Goal: Information Seeking & Learning: Learn about a topic

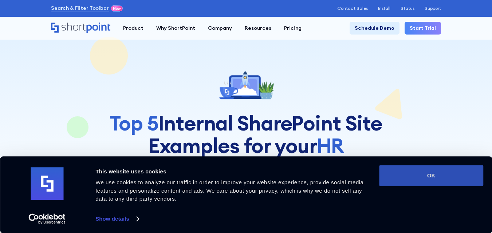
click at [416, 177] on button "OK" at bounding box center [431, 175] width 104 height 21
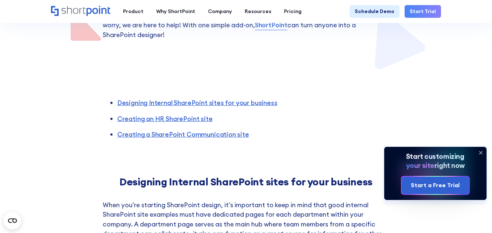
scroll to position [255, 0]
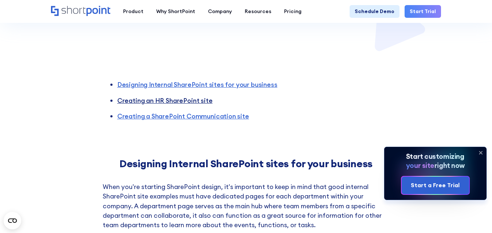
click at [181, 100] on link "Creating an HR SharePoint site" at bounding box center [164, 100] width 95 height 8
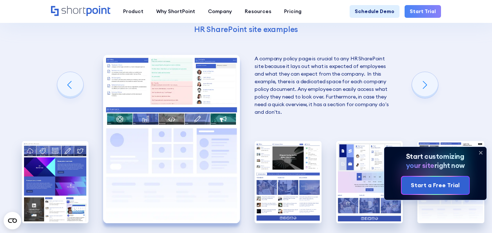
scroll to position [1147, 0]
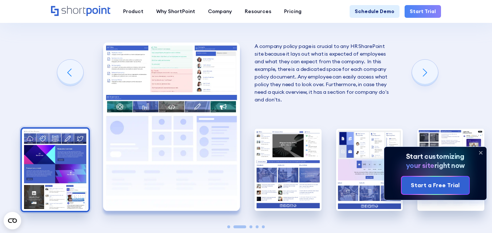
click at [58, 170] on img "1 / 5" at bounding box center [55, 170] width 67 height 82
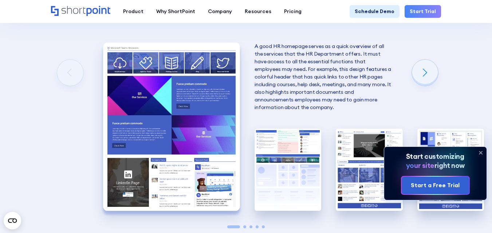
click at [143, 89] on img "1 / 5" at bounding box center [171, 127] width 137 height 168
click at [210, 132] on img "1 / 5" at bounding box center [171, 127] width 137 height 168
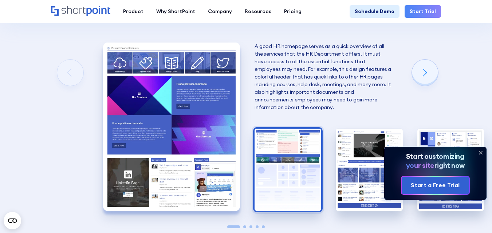
click at [263, 164] on img "2 / 5" at bounding box center [287, 170] width 67 height 82
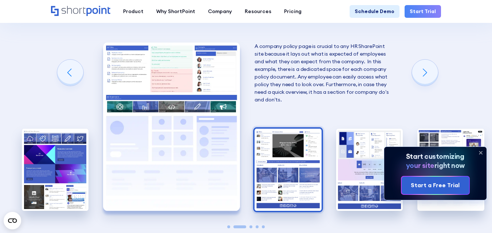
click at [286, 185] on img "3 / 5" at bounding box center [287, 170] width 67 height 82
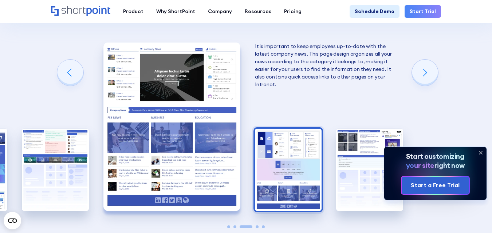
click at [282, 176] on img "4 / 5" at bounding box center [288, 170] width 67 height 82
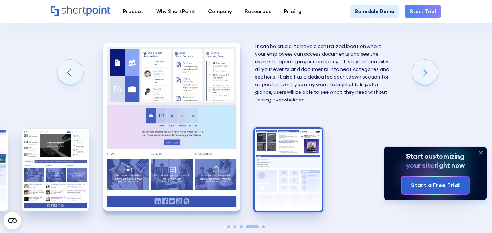
click at [280, 181] on img "5 / 5" at bounding box center [288, 170] width 67 height 82
